Goal: Task Accomplishment & Management: Complete application form

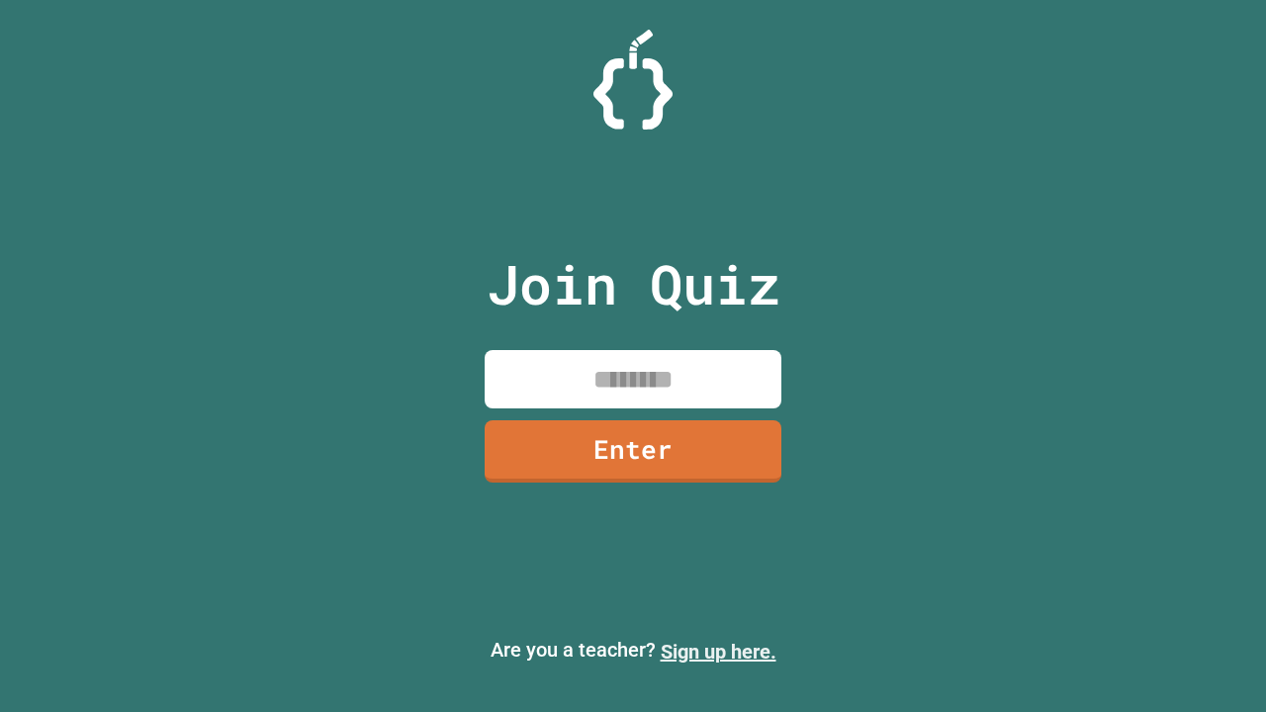
click at [718, 652] on link "Sign up here." at bounding box center [719, 652] width 116 height 24
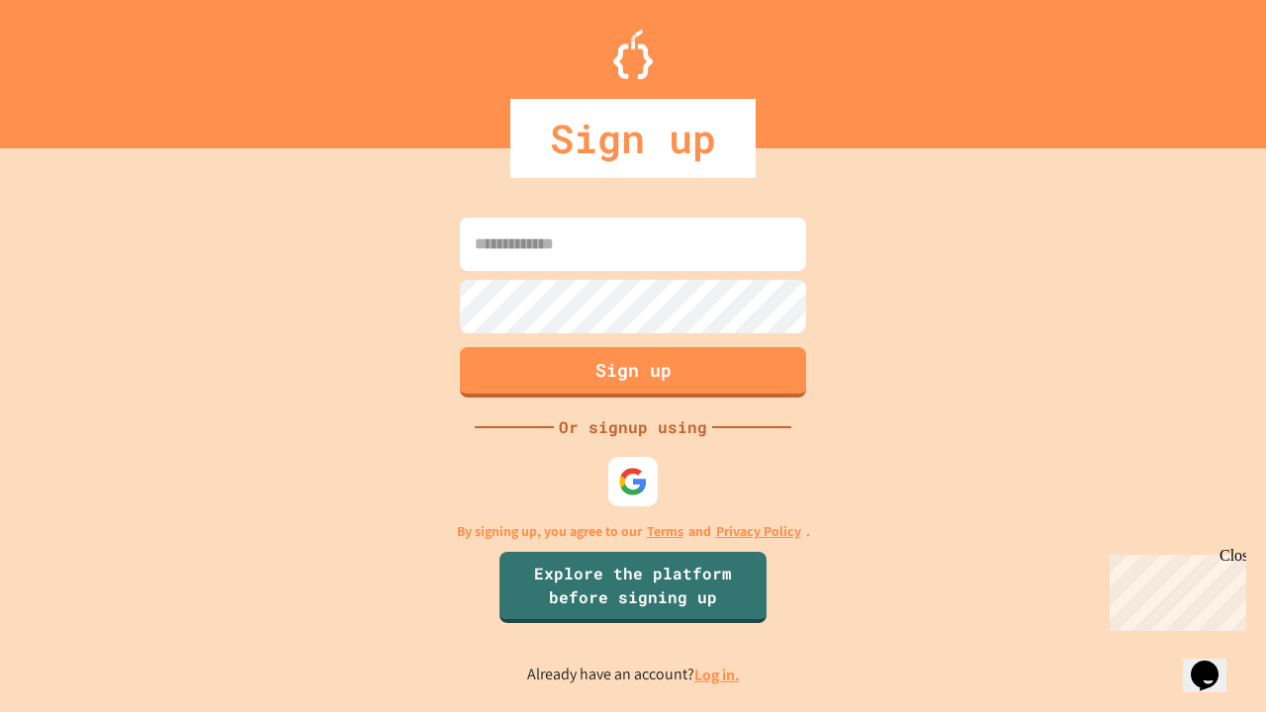
click at [718, 675] on link "Log in." at bounding box center [717, 675] width 46 height 21
